Goal: Information Seeking & Learning: Learn about a topic

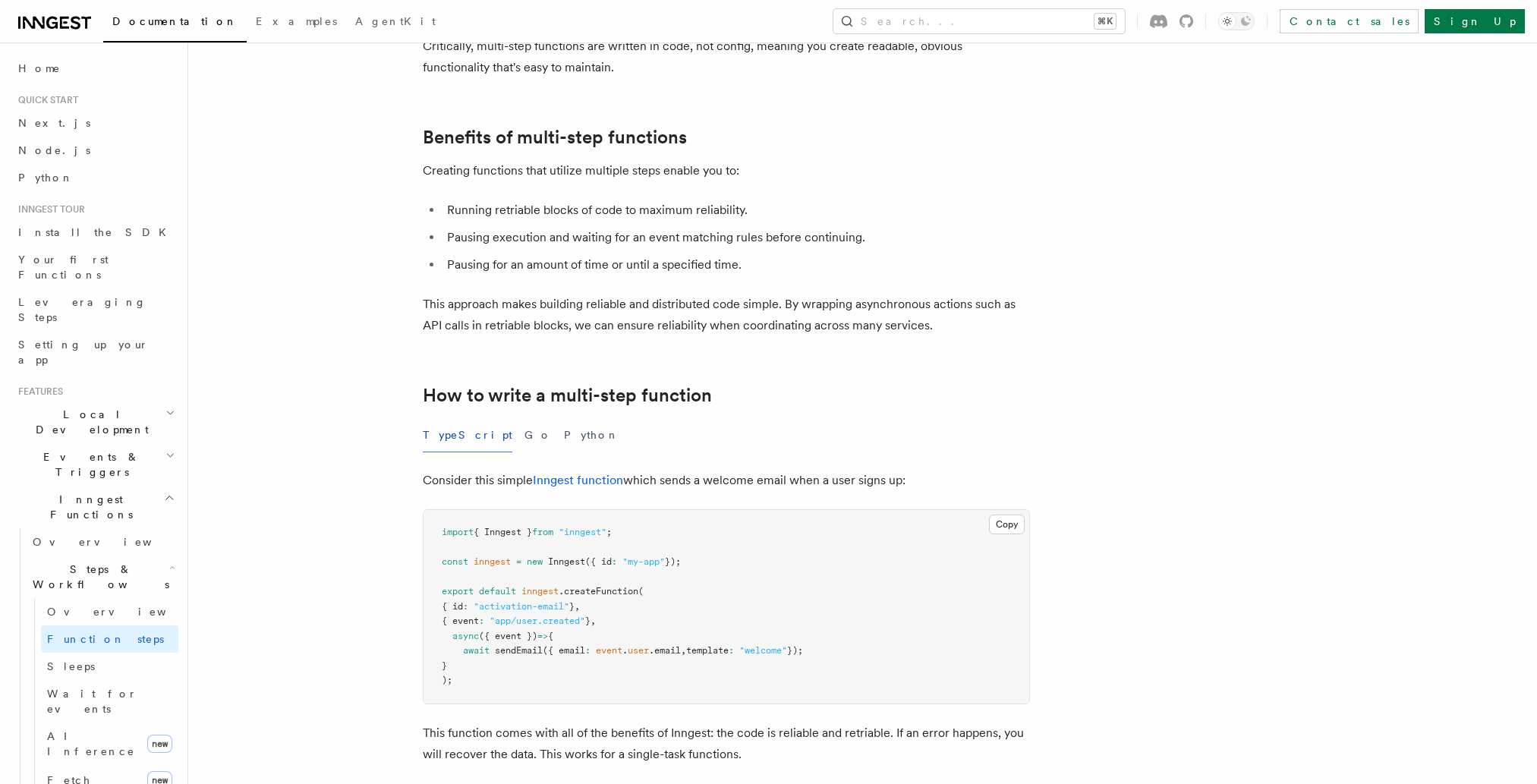
scroll to position [206, 0]
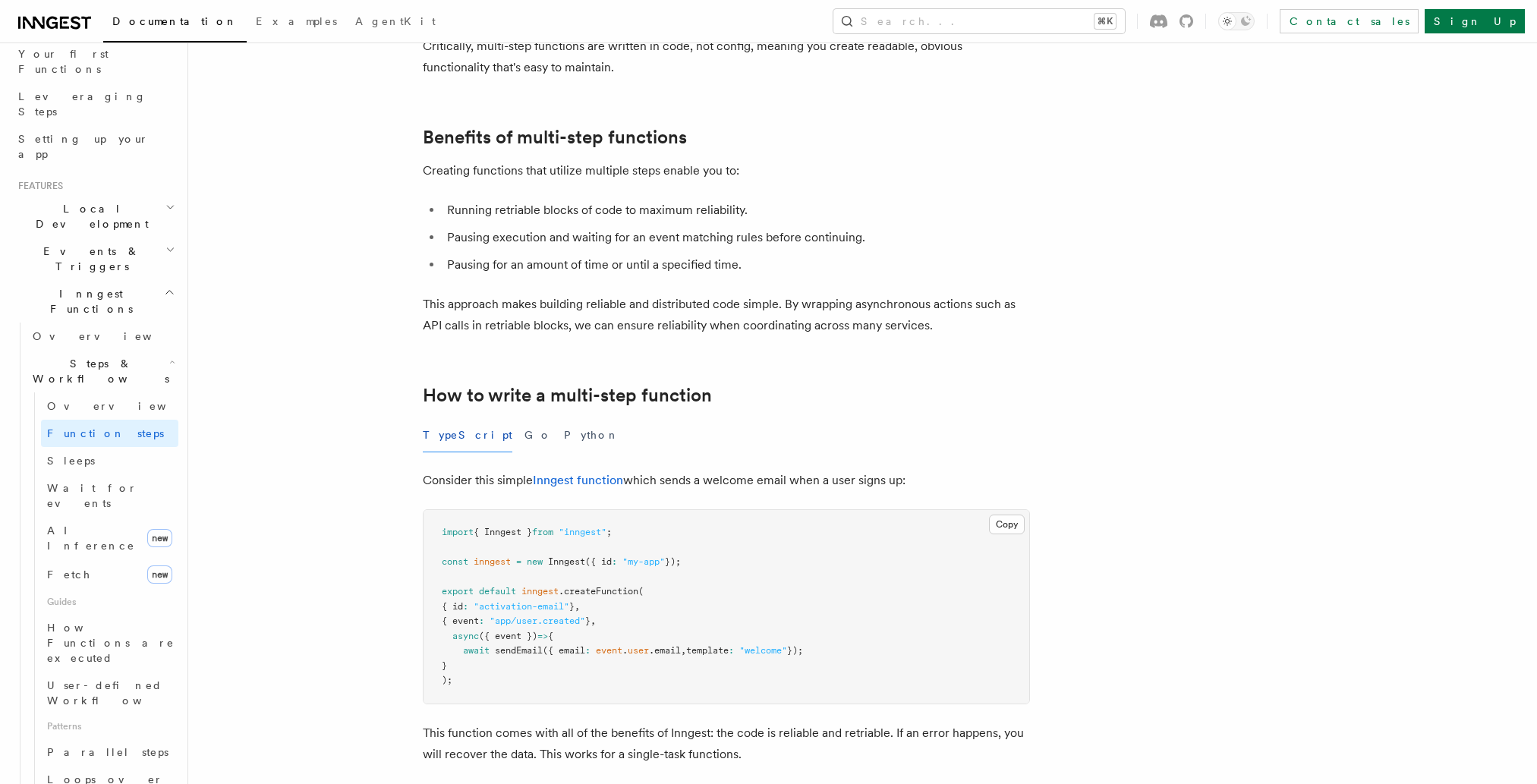
click at [161, 350] on h2 "Steps & Workflows" at bounding box center [102, 371] width 152 height 42
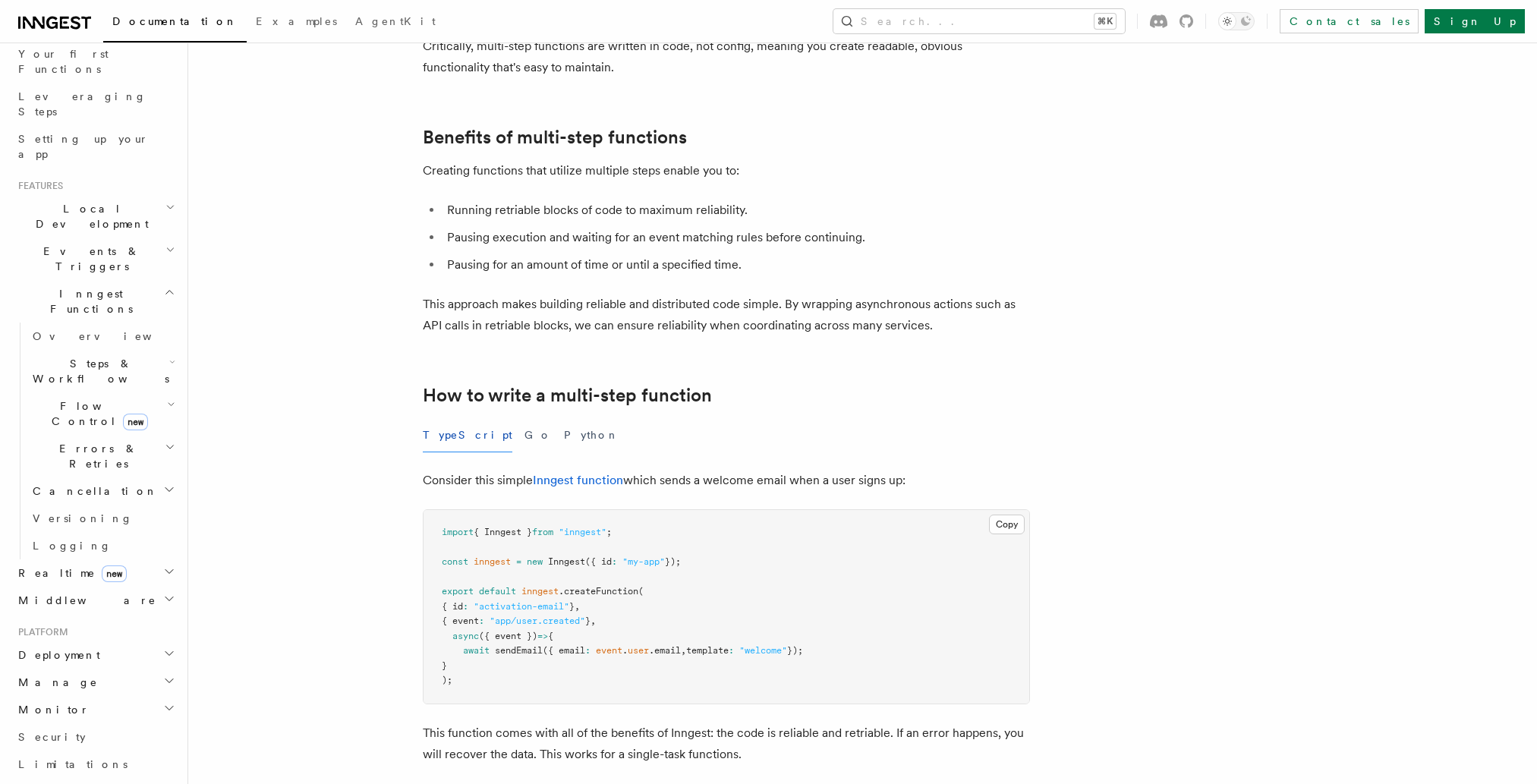
click at [161, 350] on h2 "Steps & Workflows" at bounding box center [102, 371] width 152 height 42
click at [82, 560] on link "Fetch new" at bounding box center [110, 574] width 138 height 30
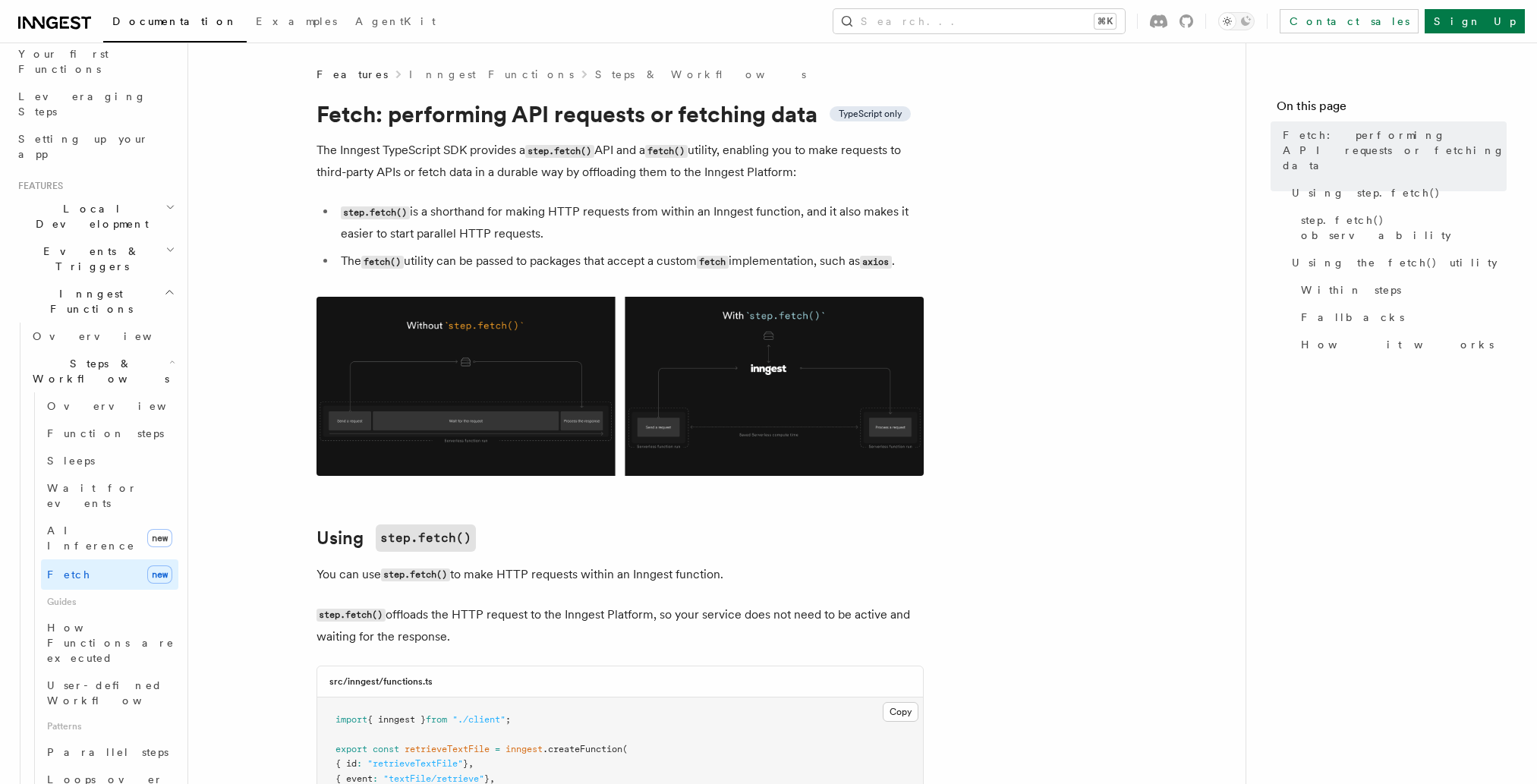
click at [420, 430] on img at bounding box center [620, 387] width 607 height 179
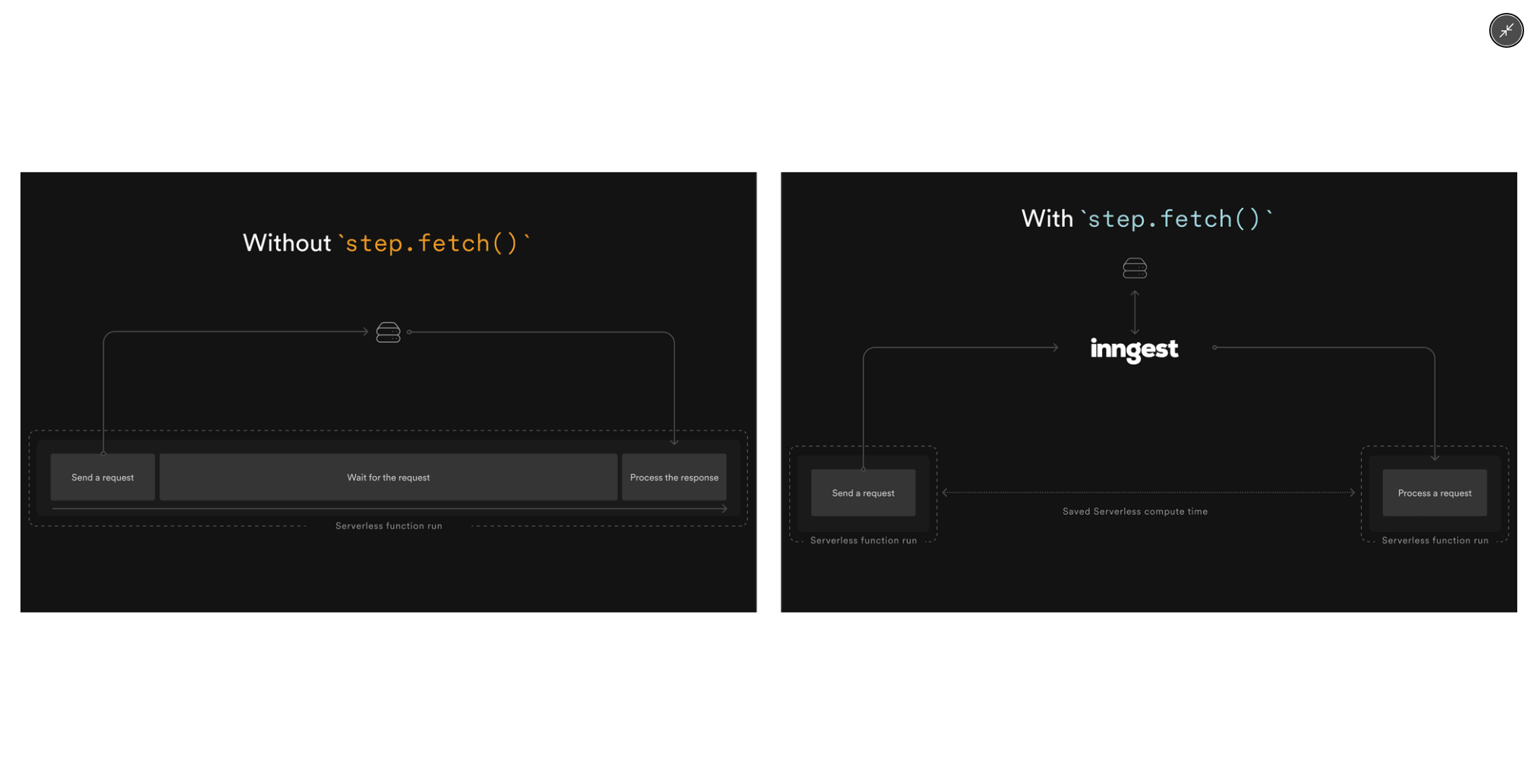
click at [411, 678] on div at bounding box center [768, 392] width 1537 height 784
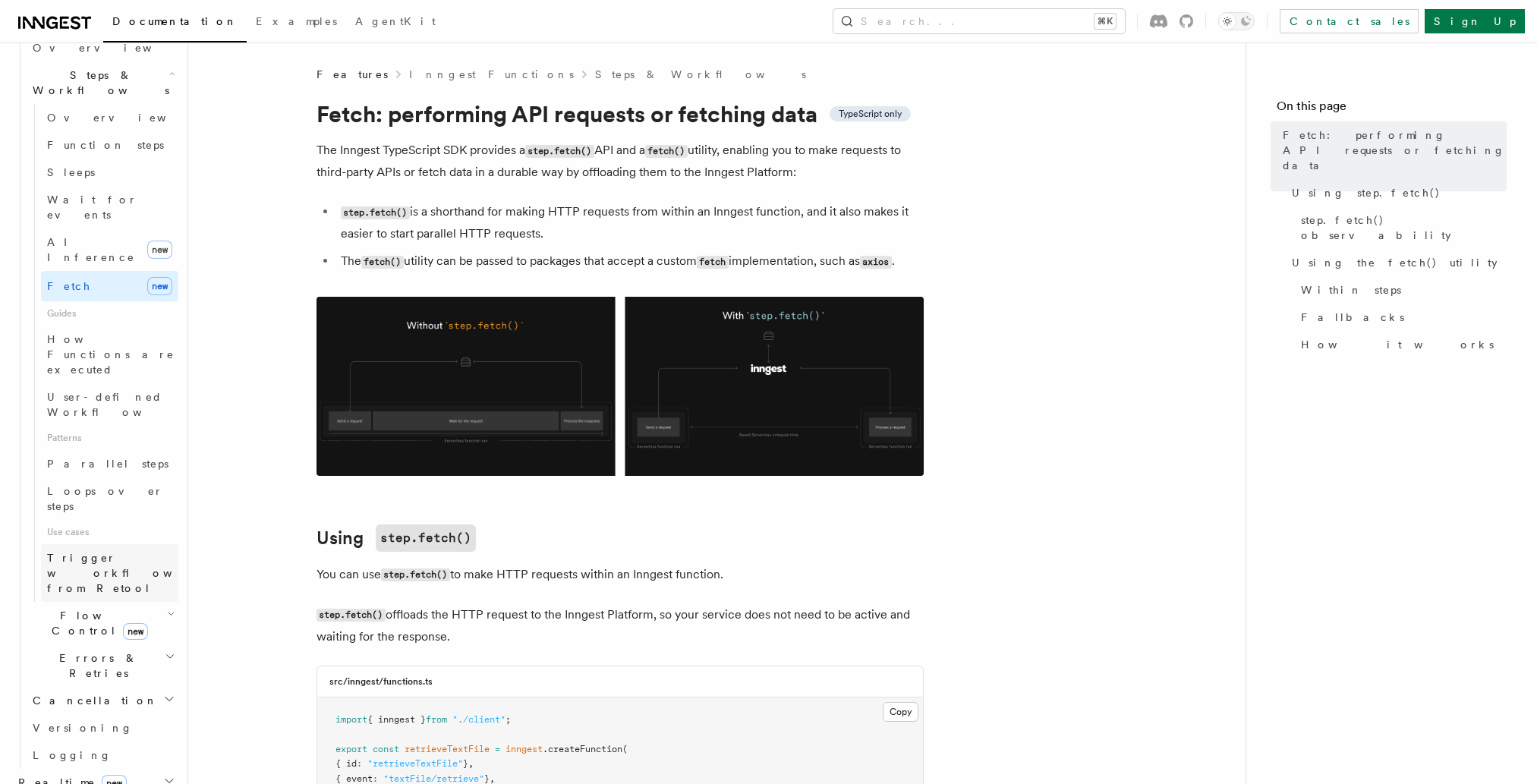
scroll to position [497, 0]
click at [118, 766] on h2 "Realtime new" at bounding box center [94, 780] width 166 height 28
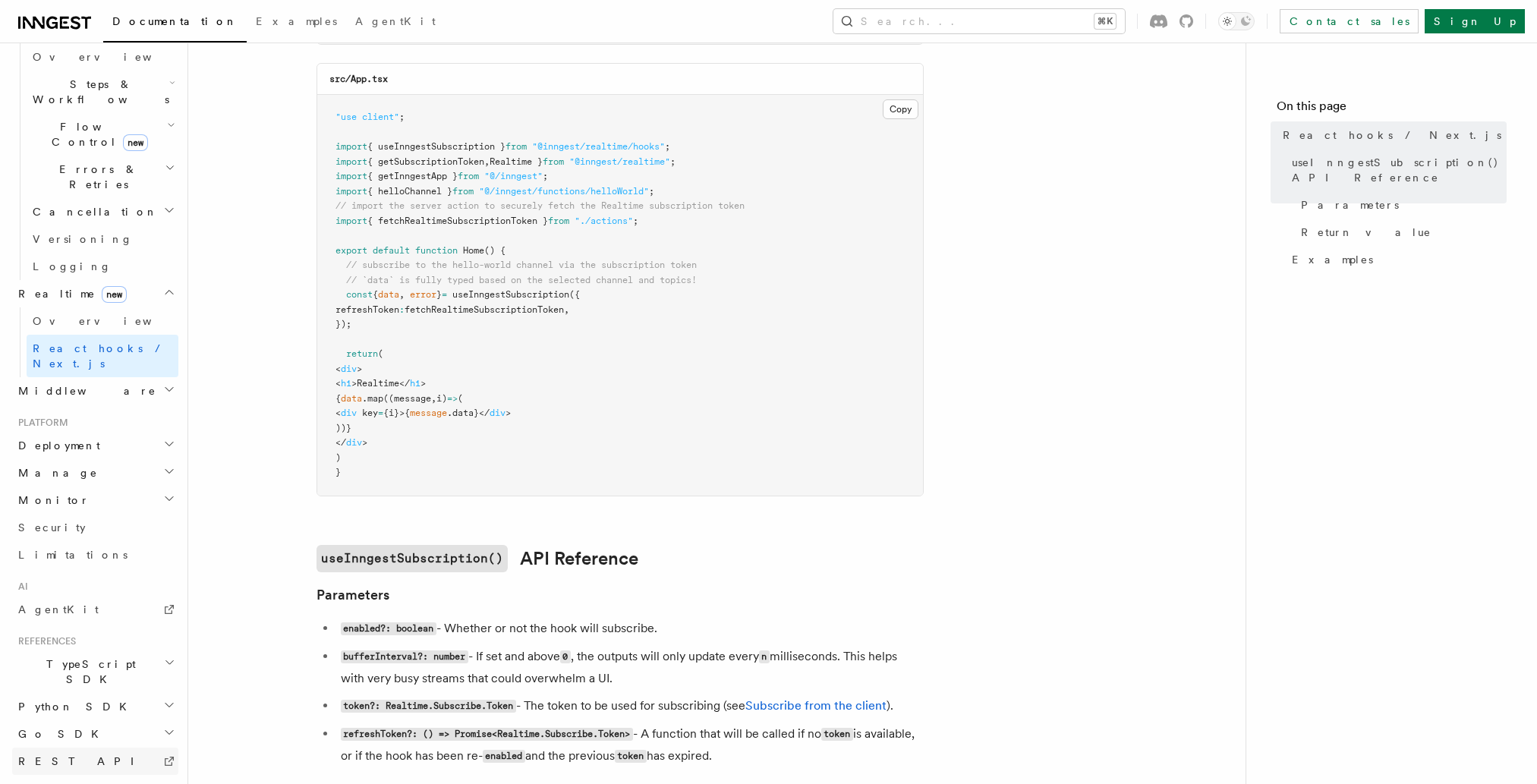
scroll to position [517, 0]
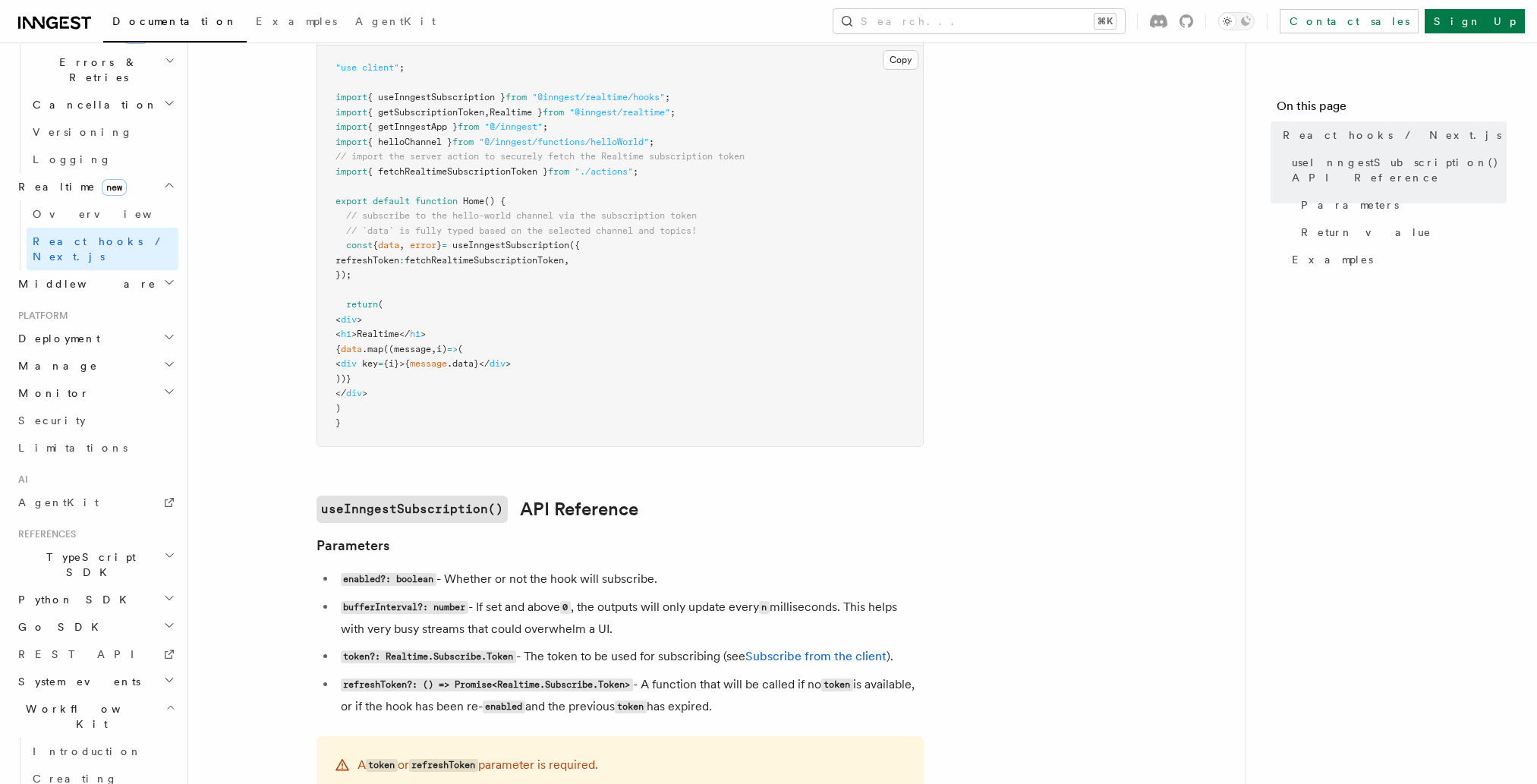
scroll to position [622, 0]
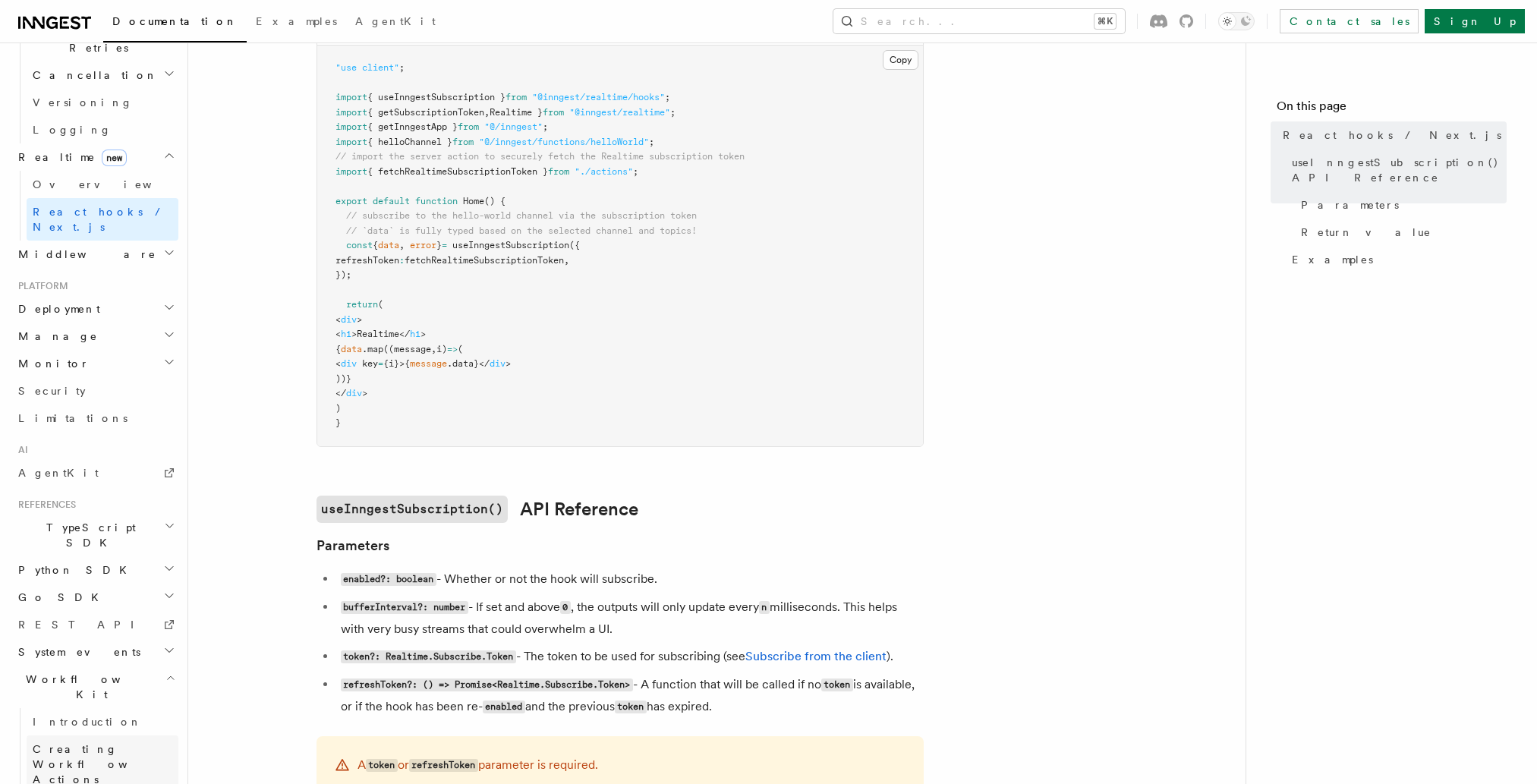
click at [111, 743] on span "Creating Workflow Actions" at bounding box center [98, 763] width 132 height 42
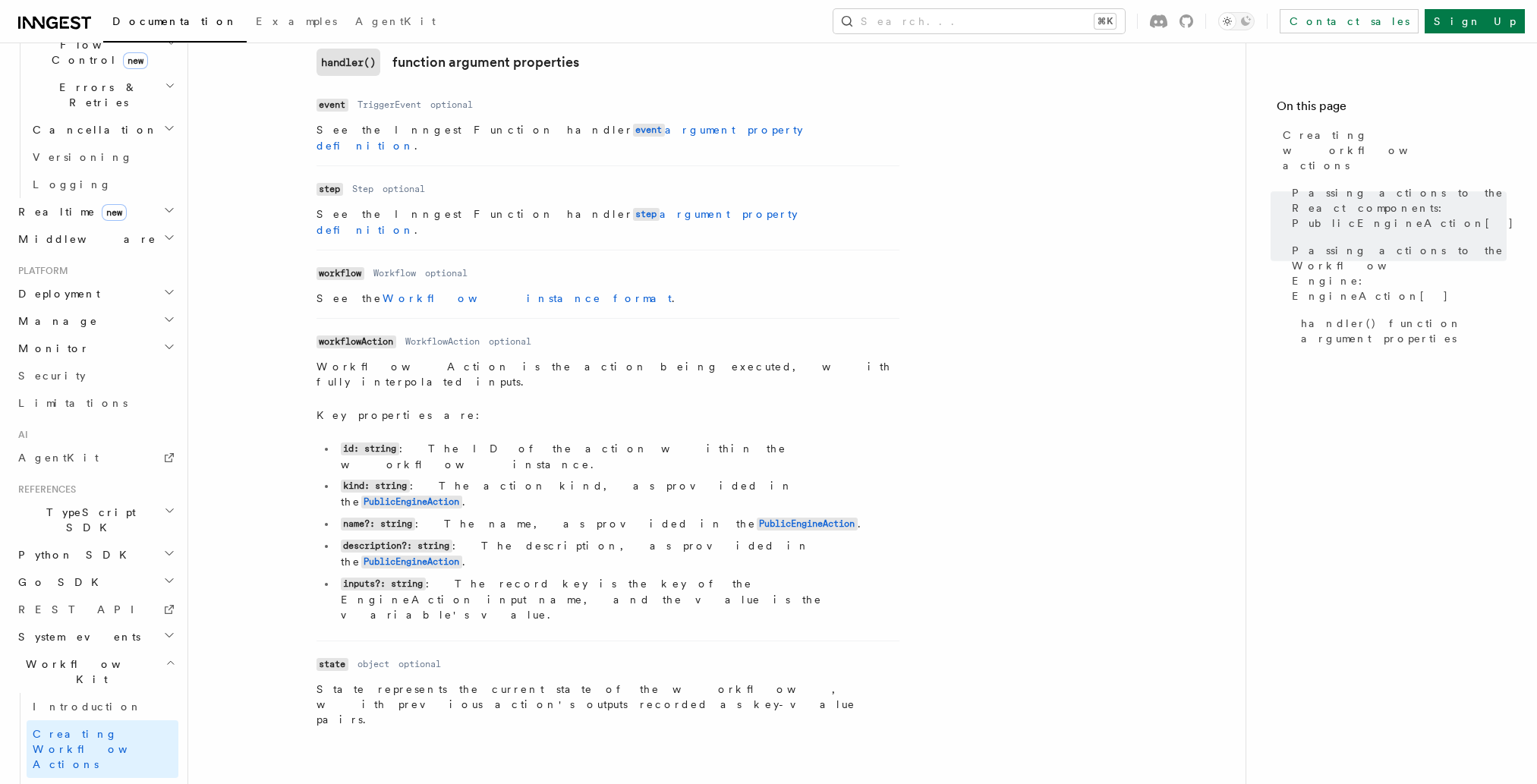
scroll to position [2062, 0]
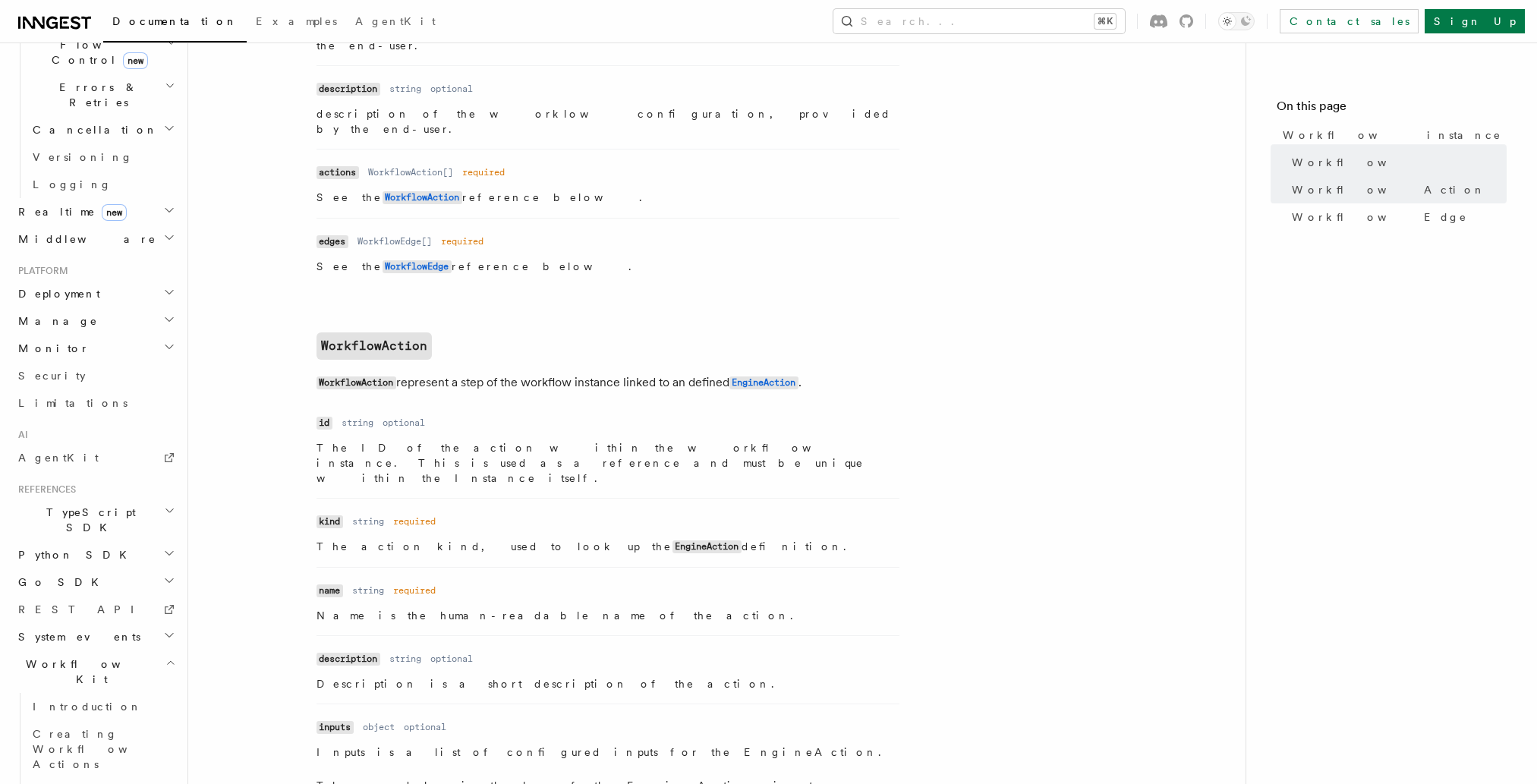
scroll to position [971, 0]
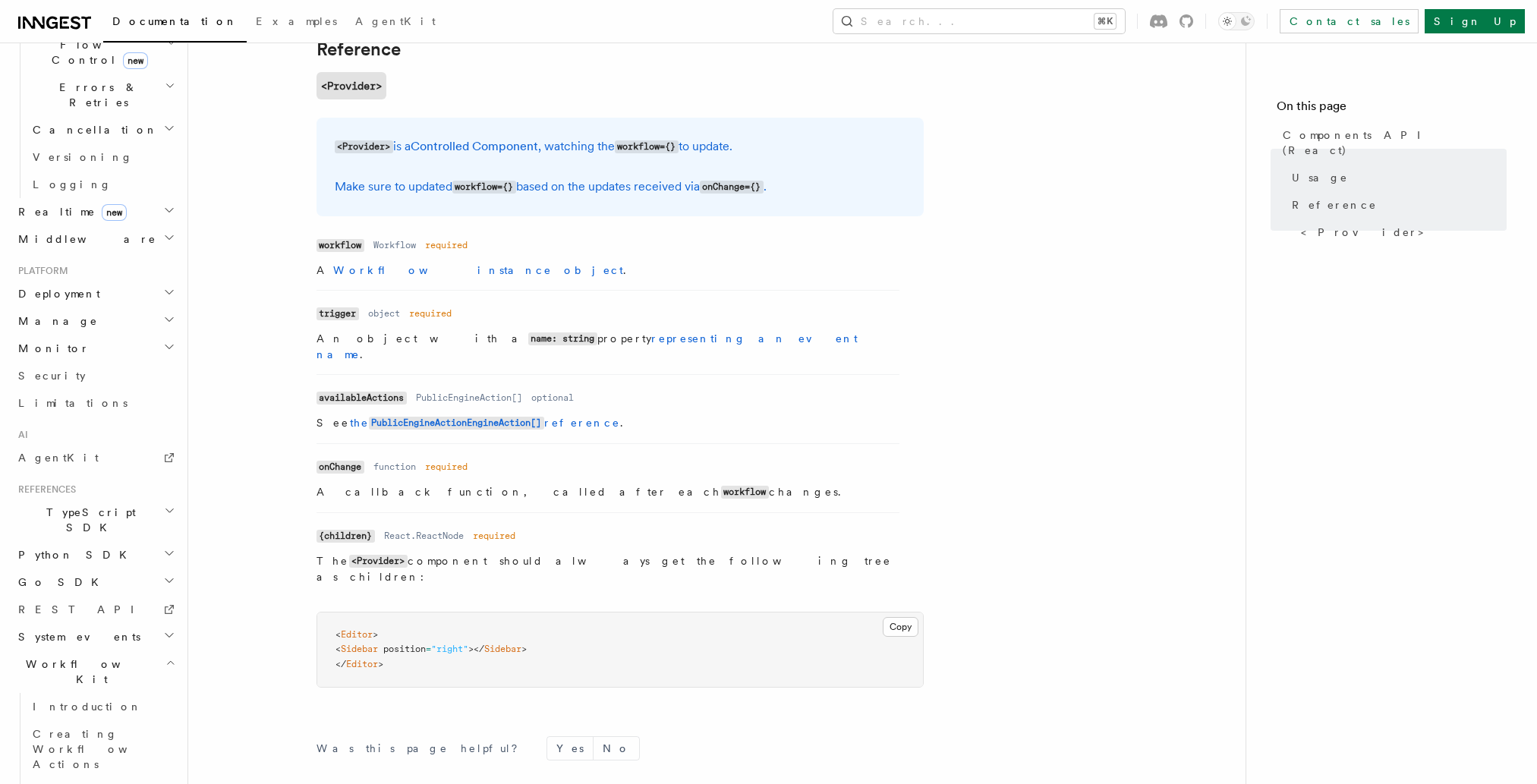
scroll to position [1276, 0]
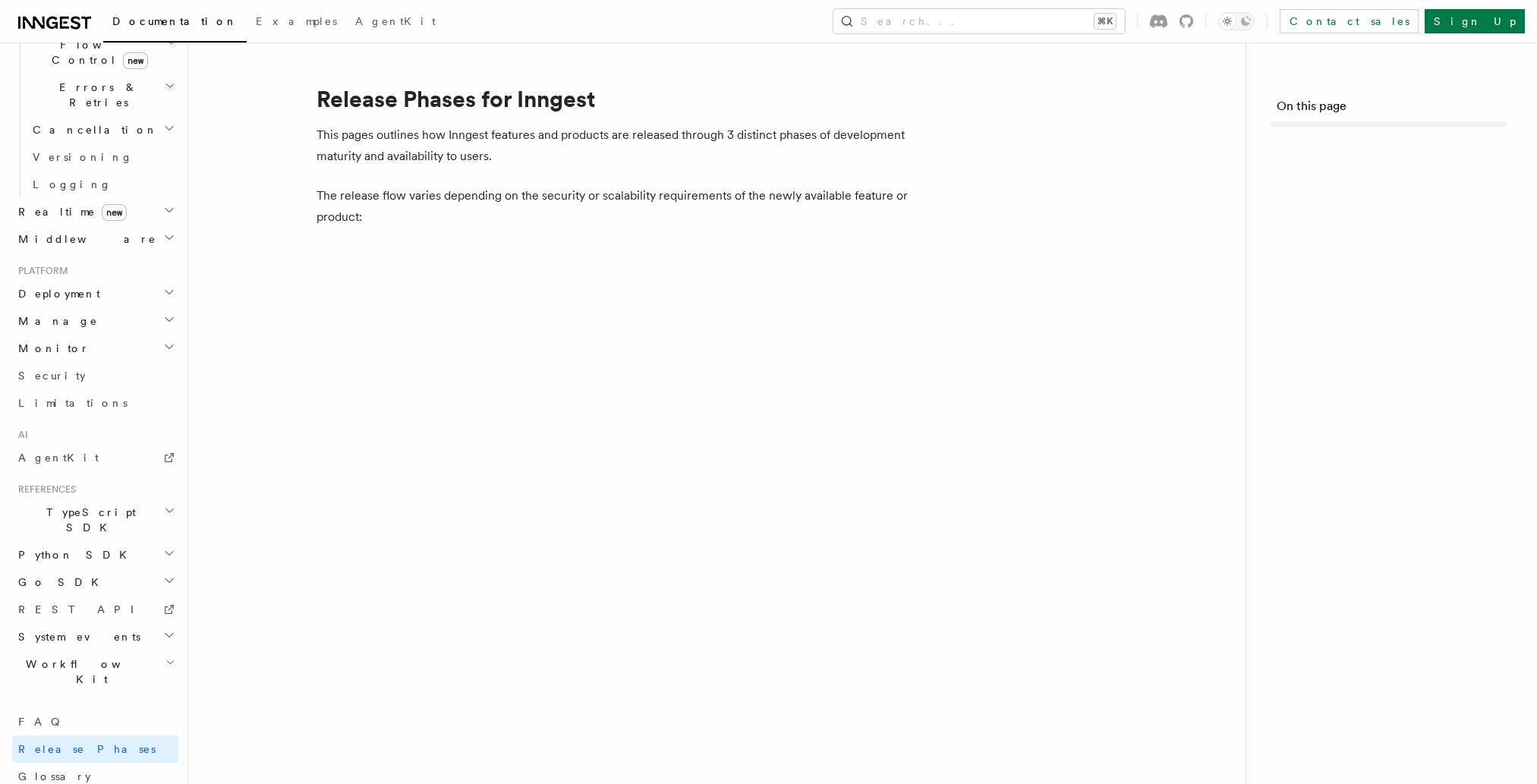
scroll to position [430, 0]
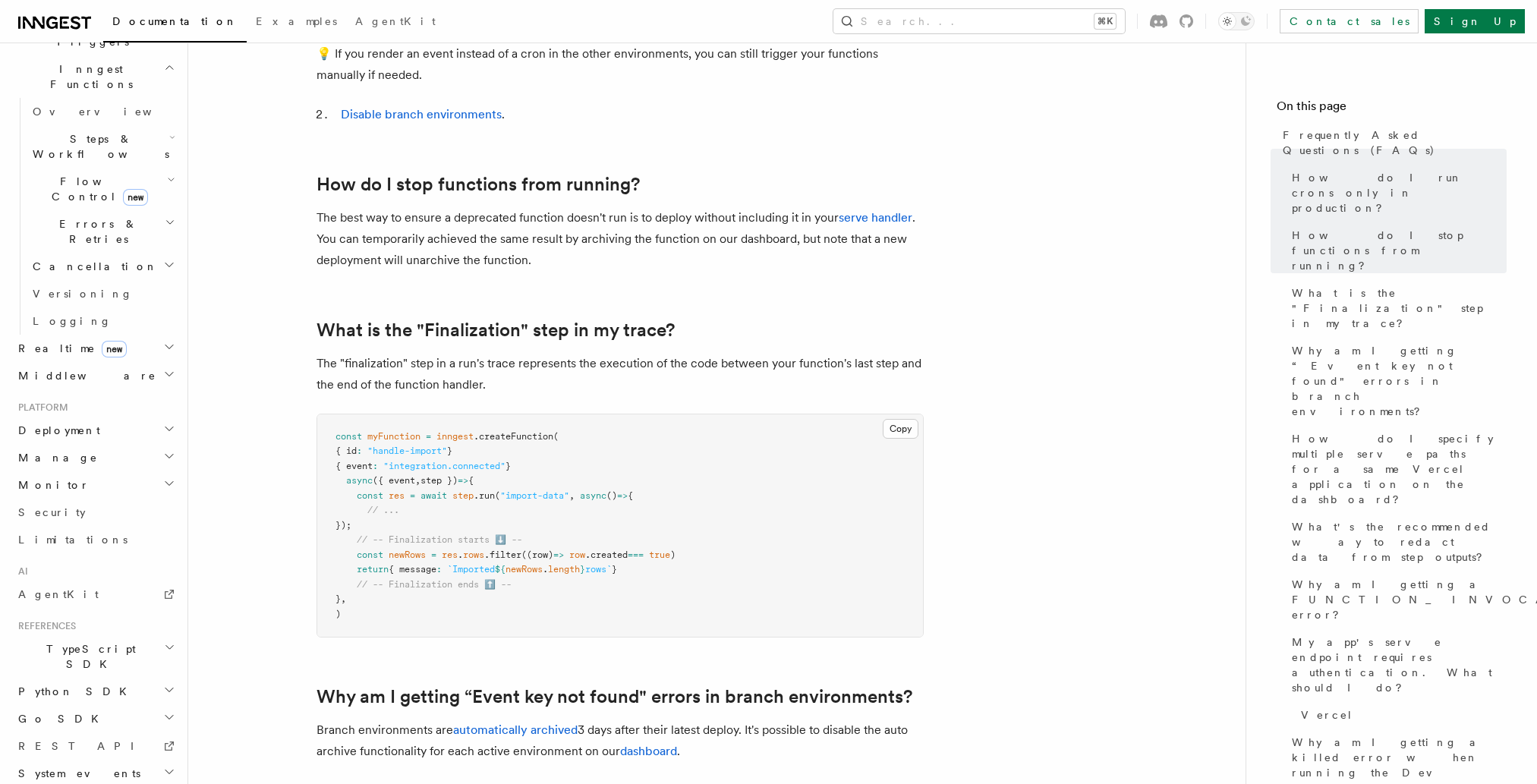
scroll to position [635, 0]
